Goal: Task Accomplishment & Management: Manage account settings

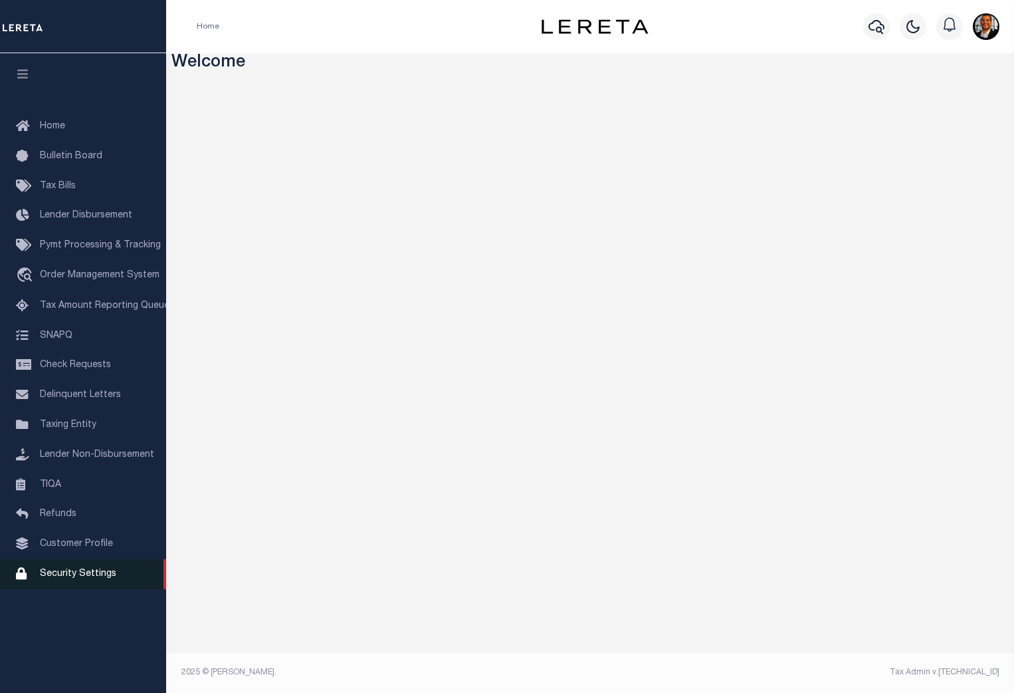
click at [78, 578] on span "Security Settings" at bounding box center [78, 573] width 76 height 9
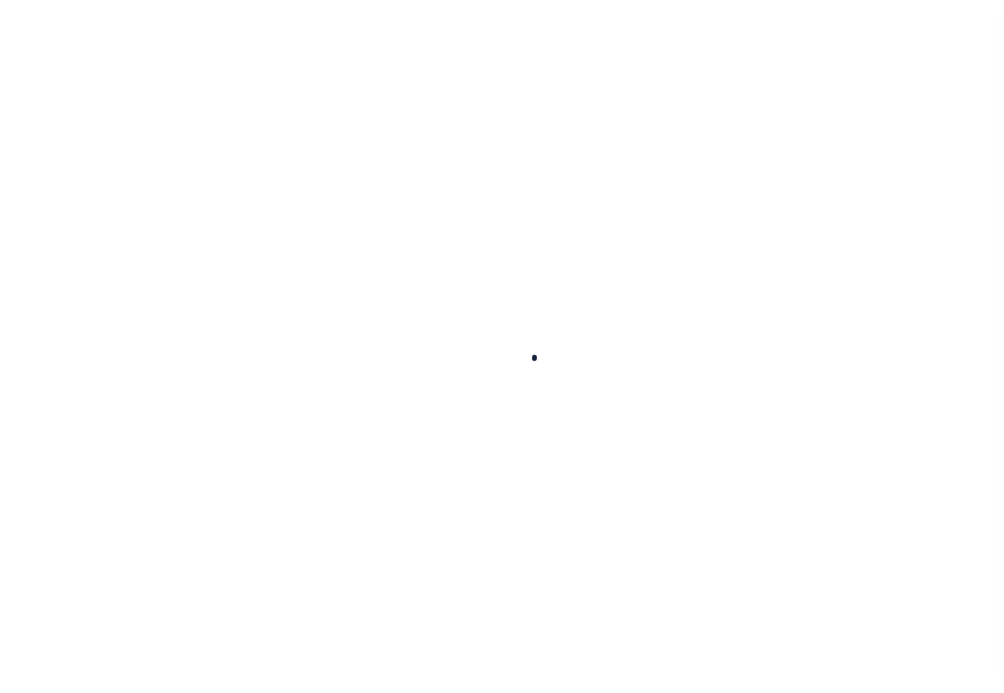
select select "100"
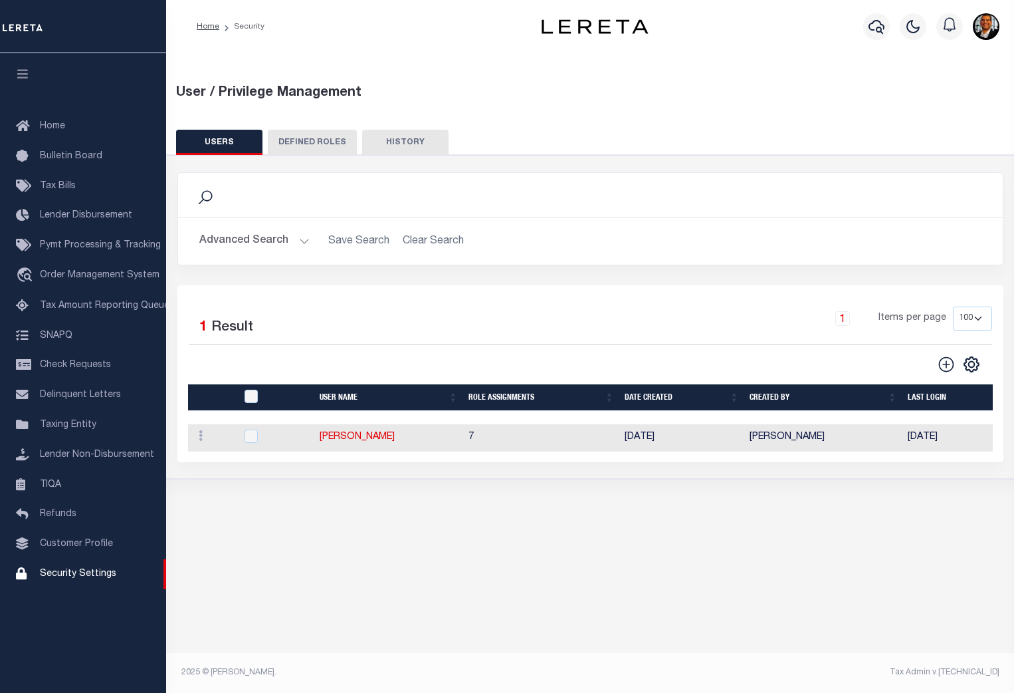
click at [299, 243] on button "Advanced Search" at bounding box center [254, 241] width 110 height 26
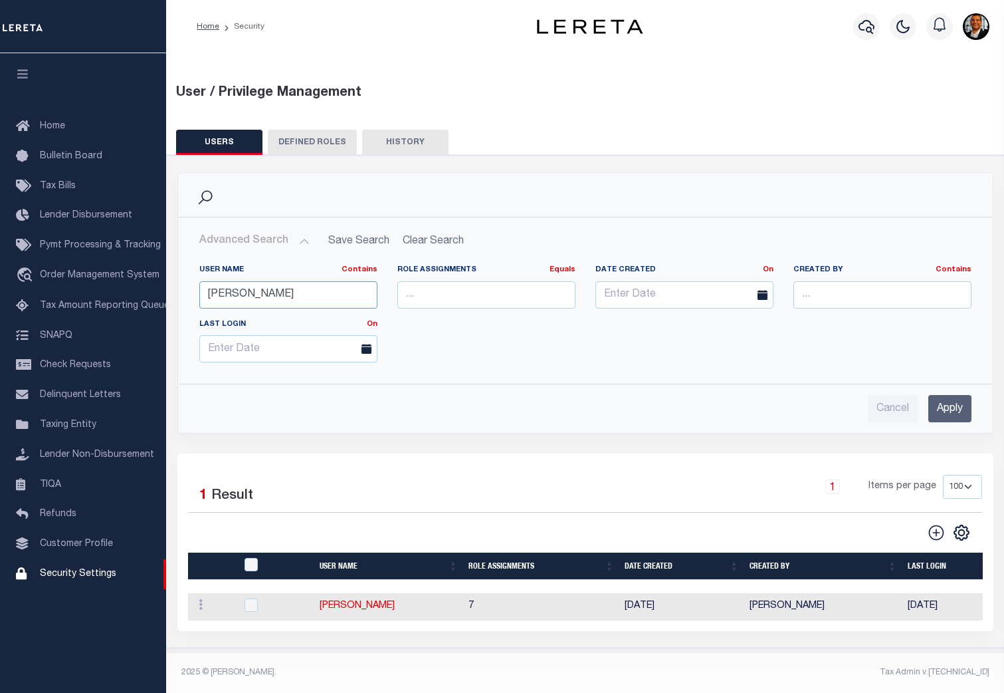
click at [259, 294] on input "[PERSON_NAME]" at bounding box center [288, 294] width 178 height 27
type input "w"
type input "[PERSON_NAME]"
click at [948, 405] on input "Apply" at bounding box center [949, 408] width 43 height 27
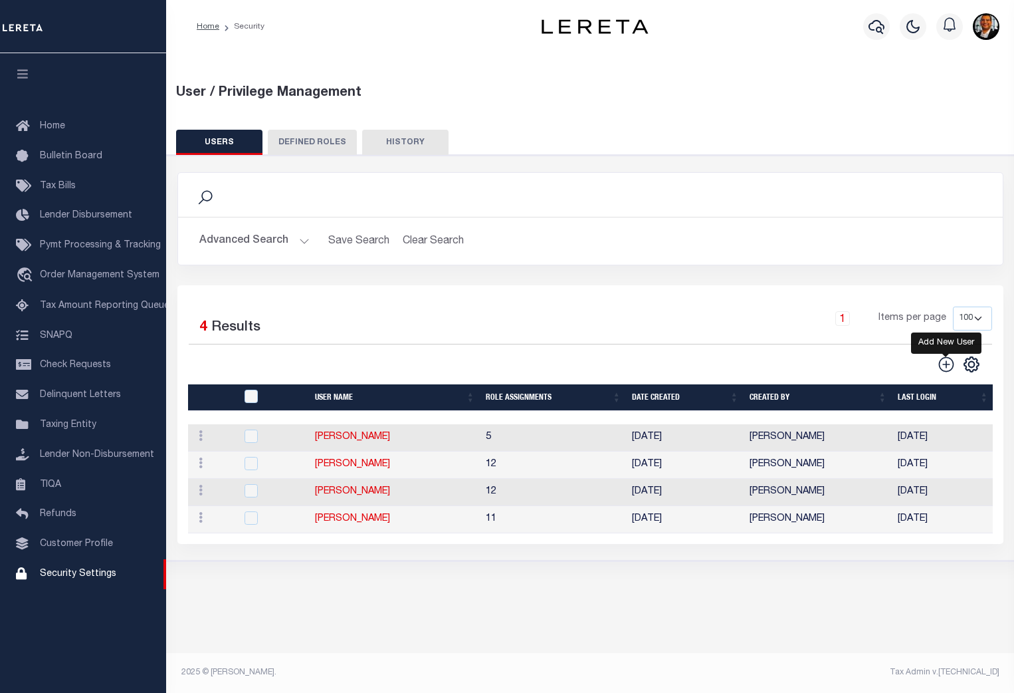
click at [943, 363] on icon "" at bounding box center [946, 364] width 17 height 17
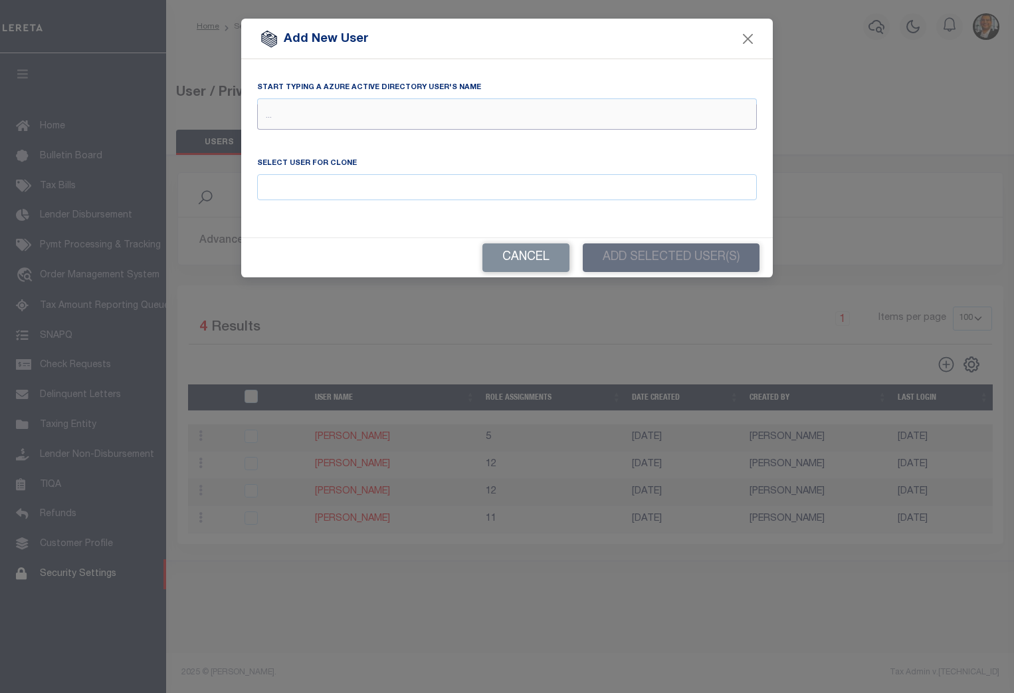
click at [296, 123] on input "text" at bounding box center [507, 116] width 500 height 25
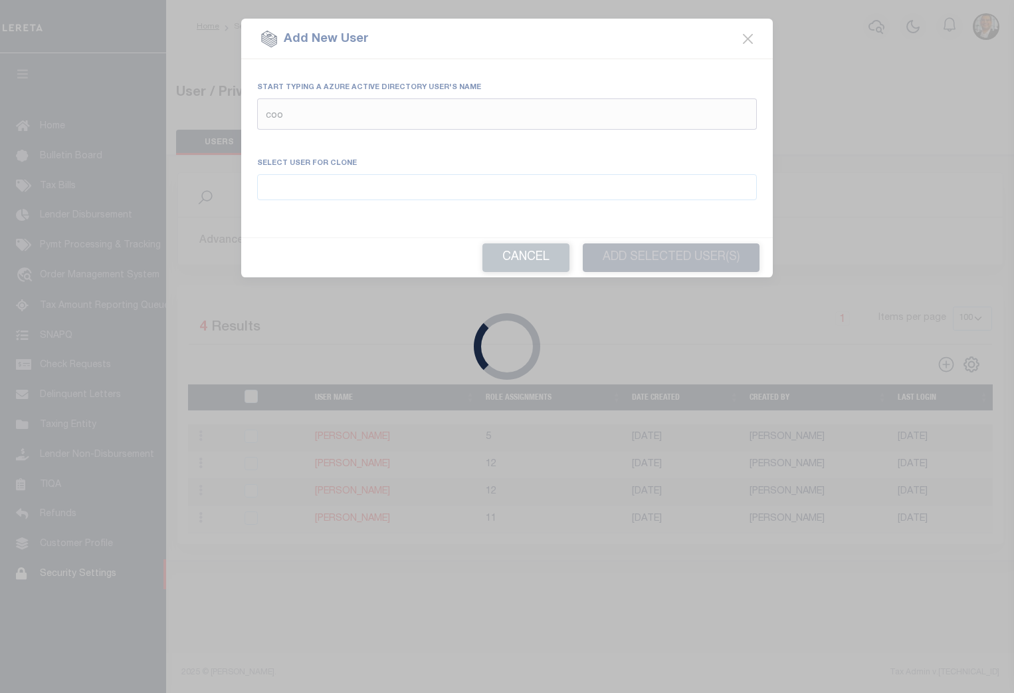
type input "cook"
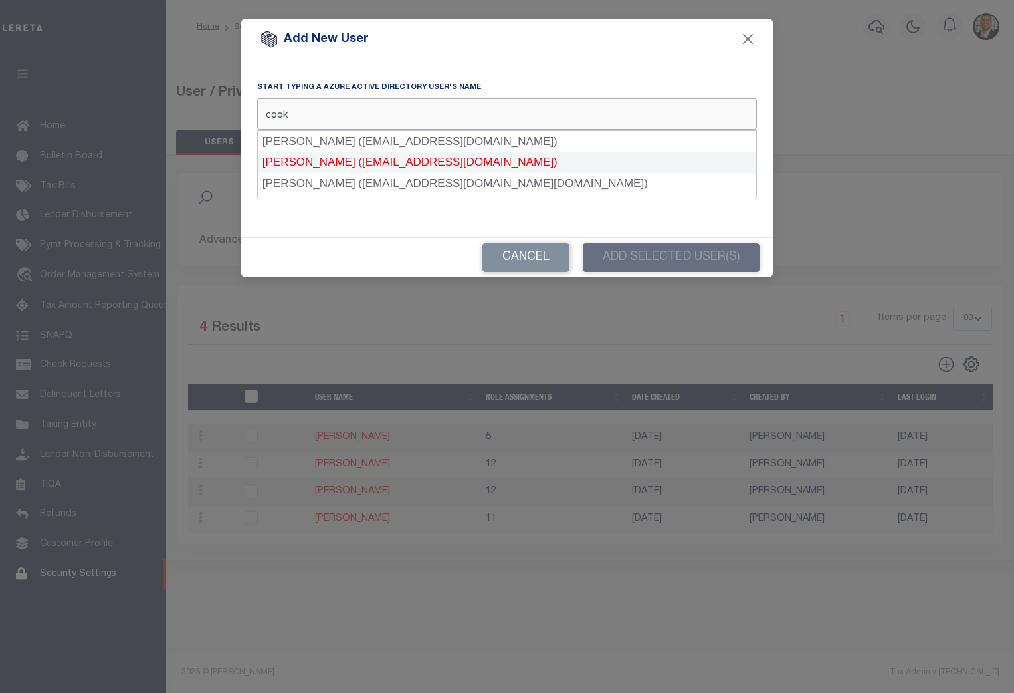
click at [326, 160] on div "[PERSON_NAME] ([EMAIL_ADDRESS][DOMAIN_NAME])" at bounding box center [507, 162] width 498 height 21
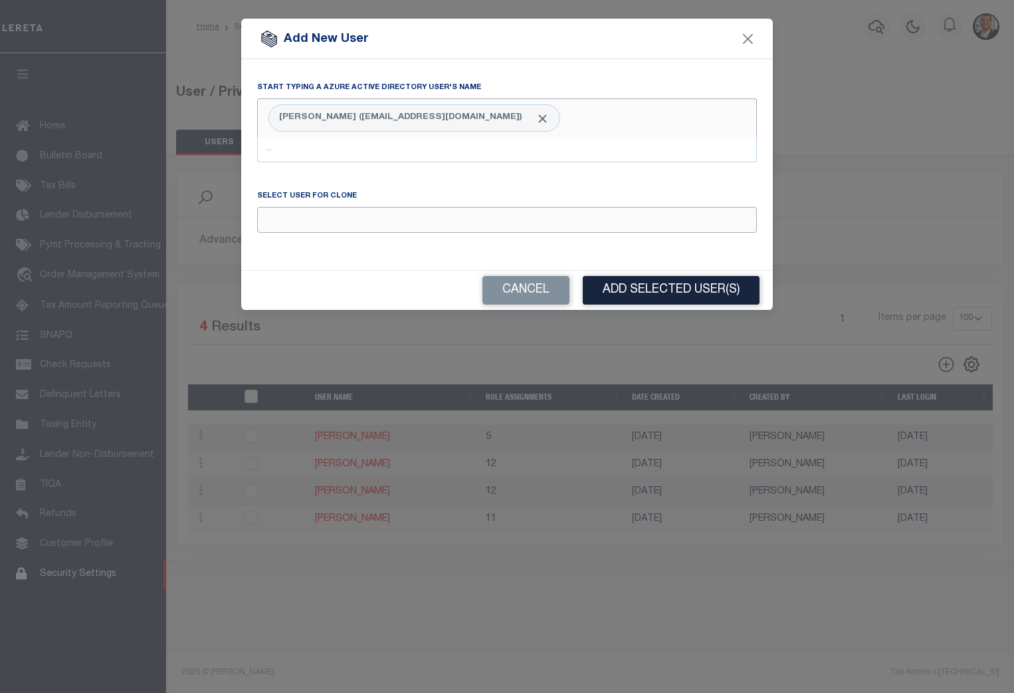
click at [302, 221] on input "Email" at bounding box center [507, 220] width 500 height 26
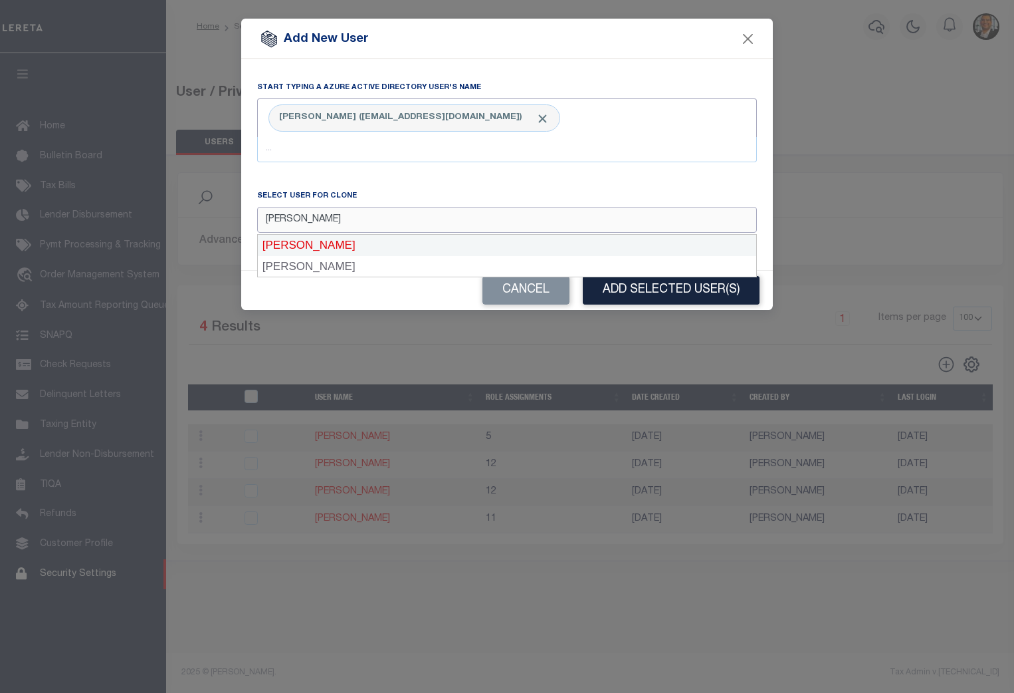
click at [323, 247] on div "[PERSON_NAME]" at bounding box center [507, 245] width 498 height 21
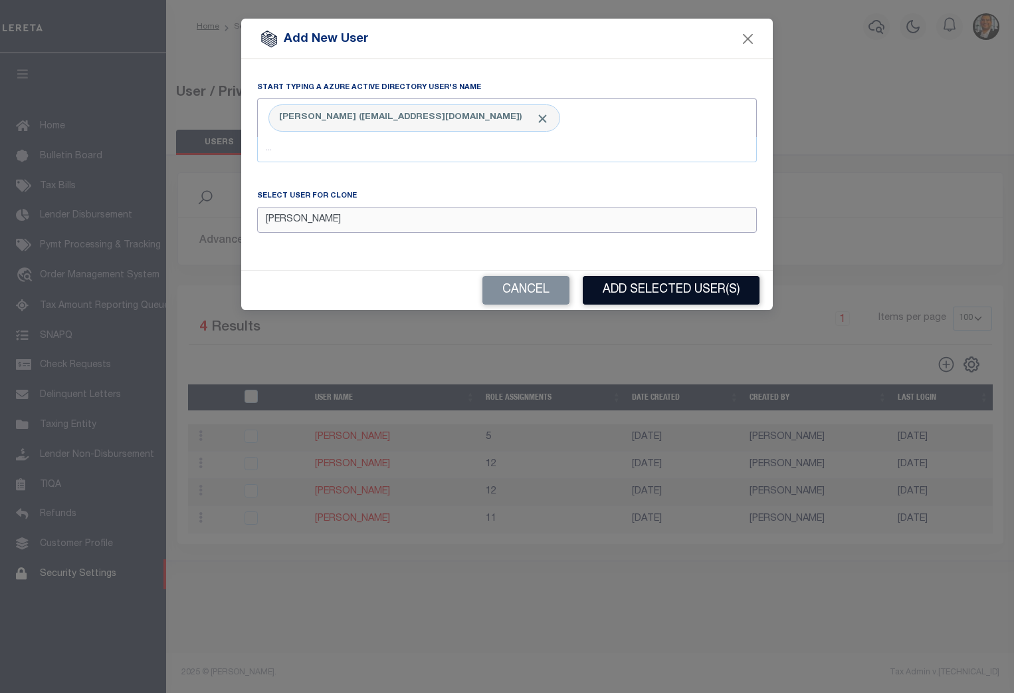
type input "[PERSON_NAME]"
click at [660, 289] on button "Add Selected User(s)" at bounding box center [671, 290] width 177 height 29
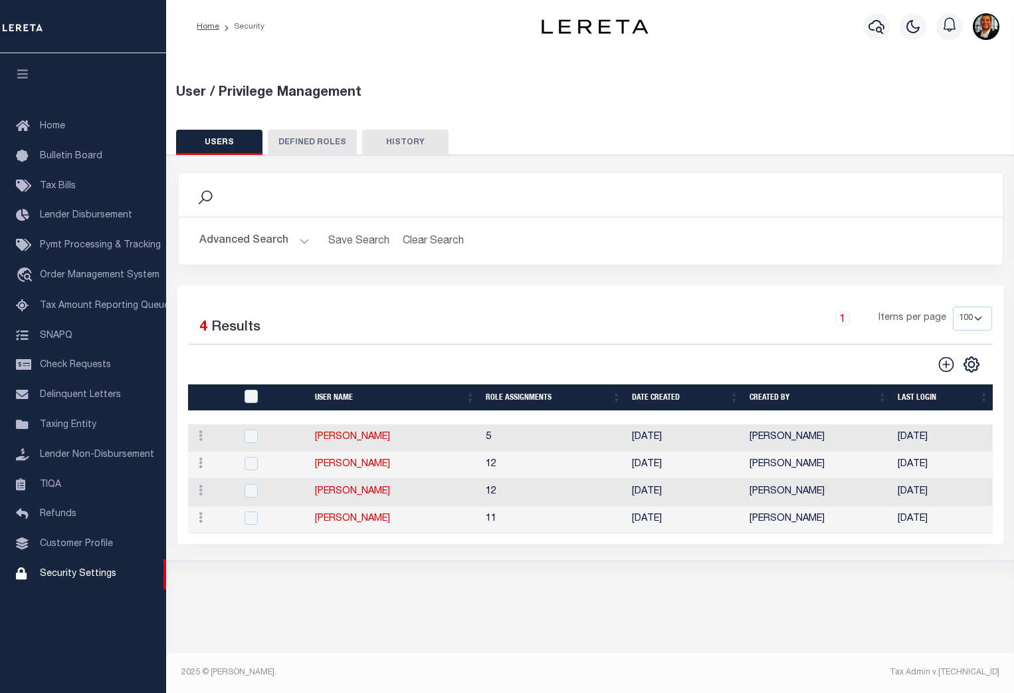
click at [304, 241] on button "Advanced Search" at bounding box center [254, 241] width 110 height 26
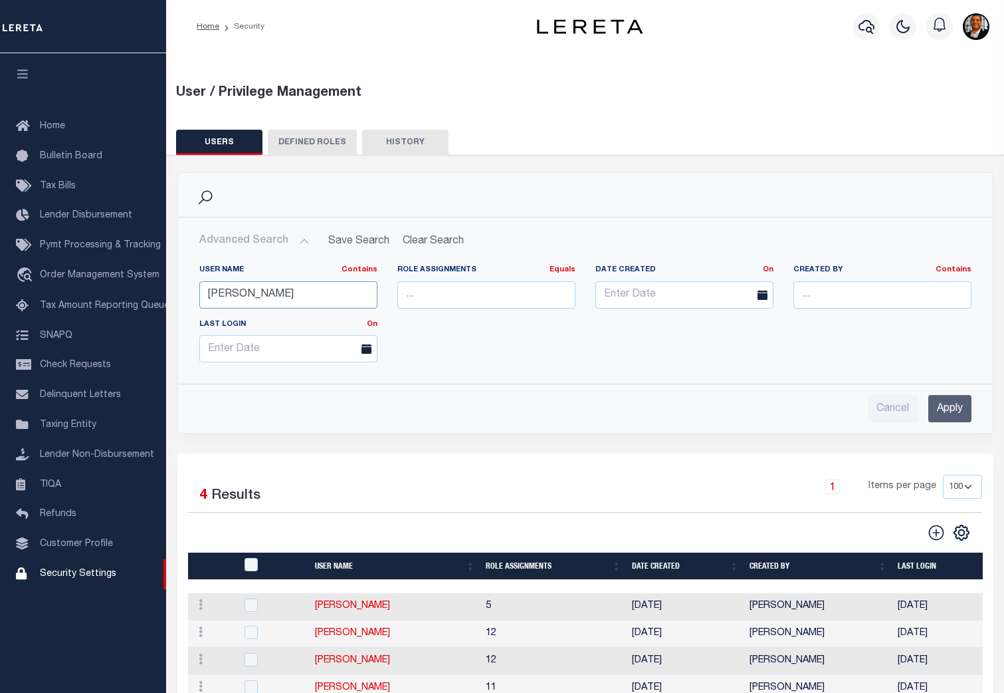
drag, startPoint x: 256, startPoint y: 293, endPoint x: 171, endPoint y: 295, distance: 84.4
click at [171, 295] on div "Search Advanced Search Save Search Clear Search UsersGridWrapper_dynamictable__…" at bounding box center [585, 312] width 836 height 281
type input "cook"
click at [958, 411] on input "Apply" at bounding box center [949, 408] width 43 height 27
